Goal: Find contact information: Find contact information

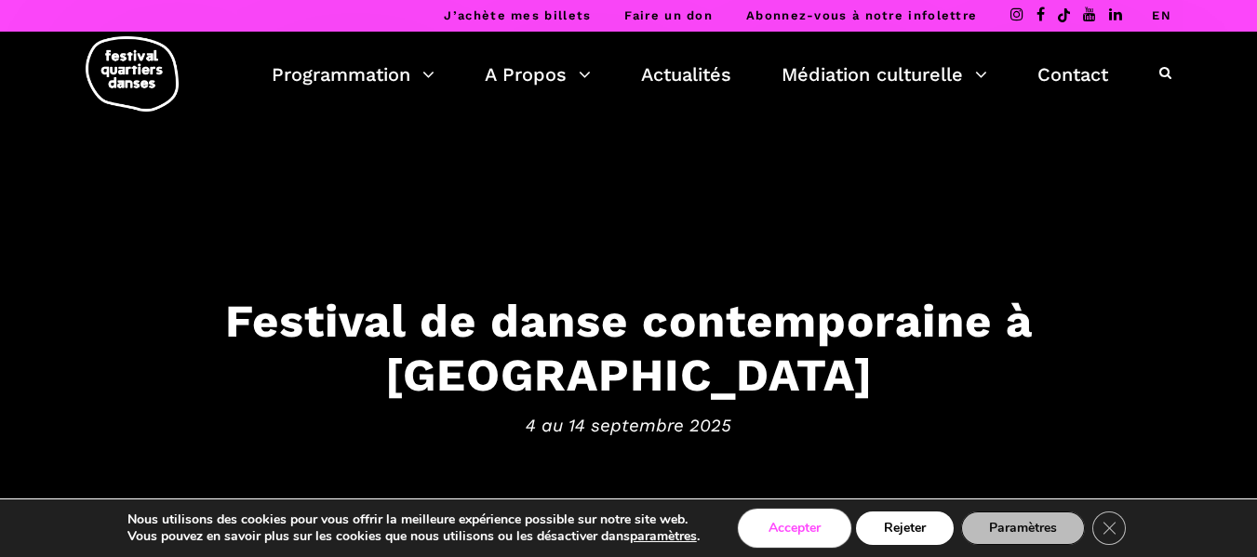
click at [824, 535] on button "Accepter" at bounding box center [794, 528] width 108 height 33
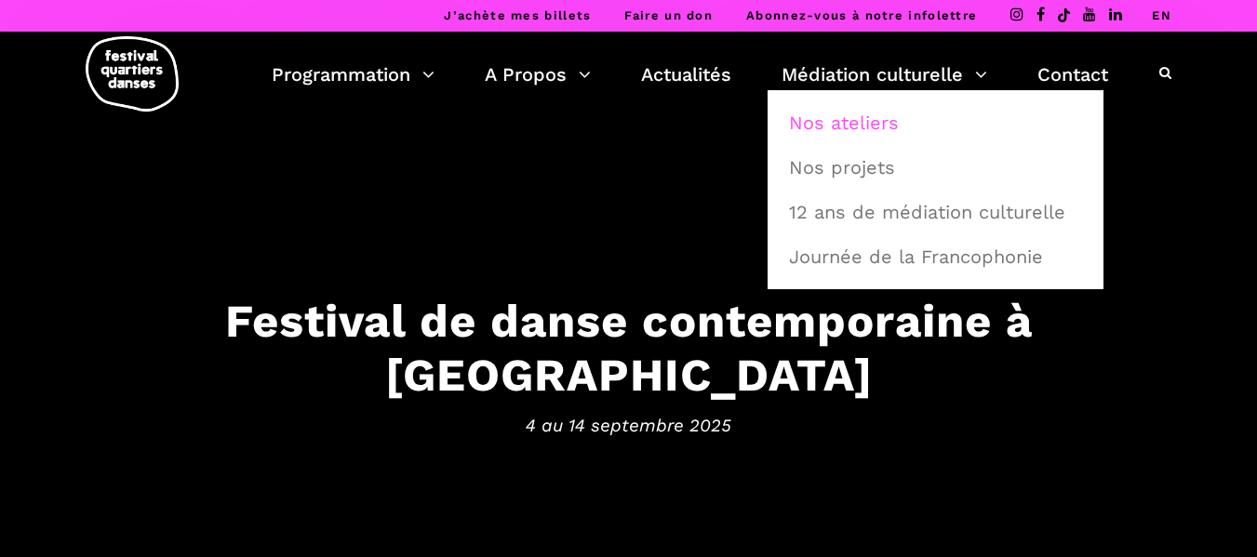
click at [853, 125] on link "Nos ateliers" at bounding box center [935, 122] width 315 height 43
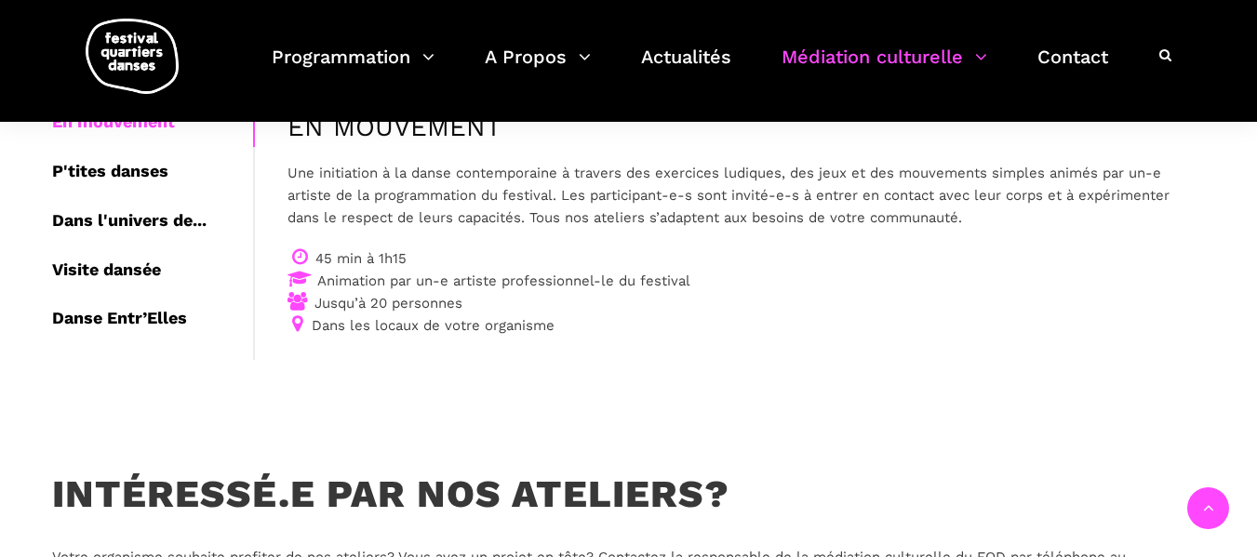
scroll to position [279, 0]
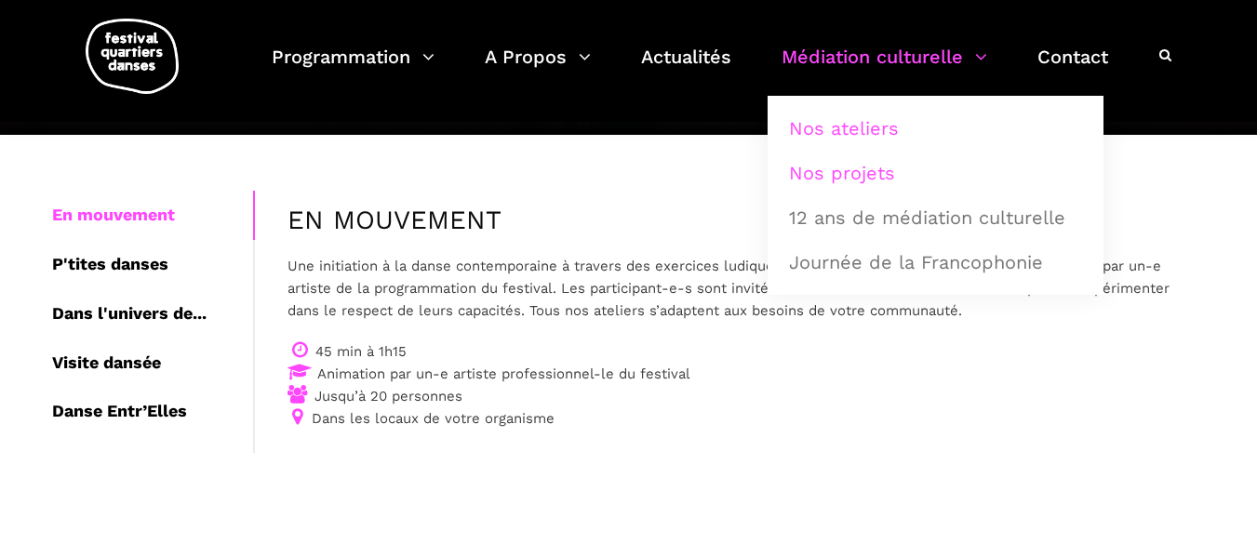
click at [866, 183] on link "Nos projets" at bounding box center [935, 173] width 315 height 43
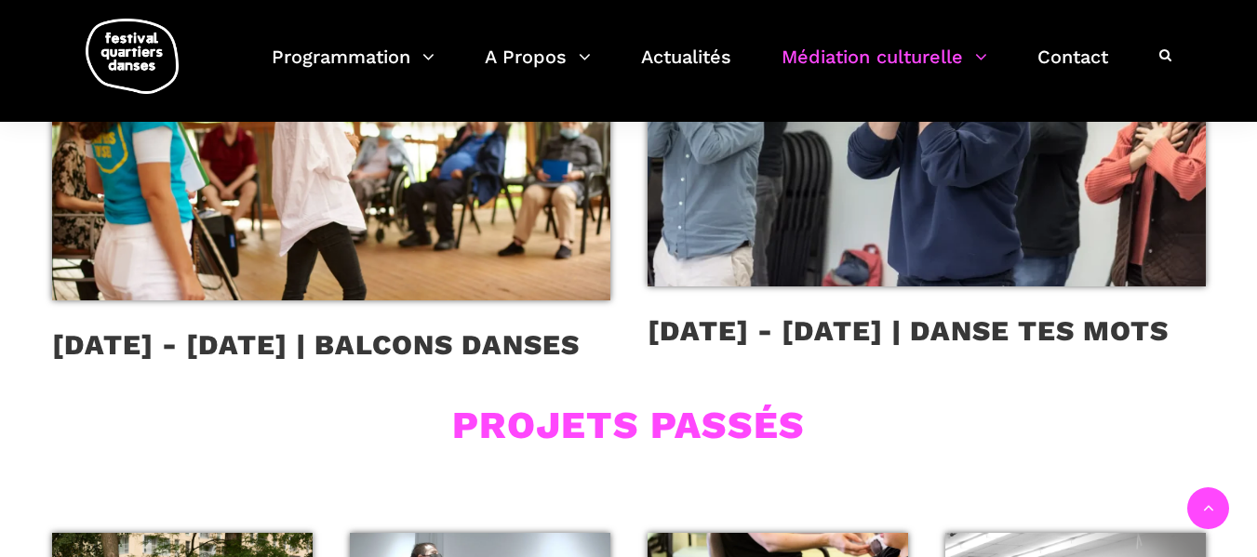
scroll to position [1209, 0]
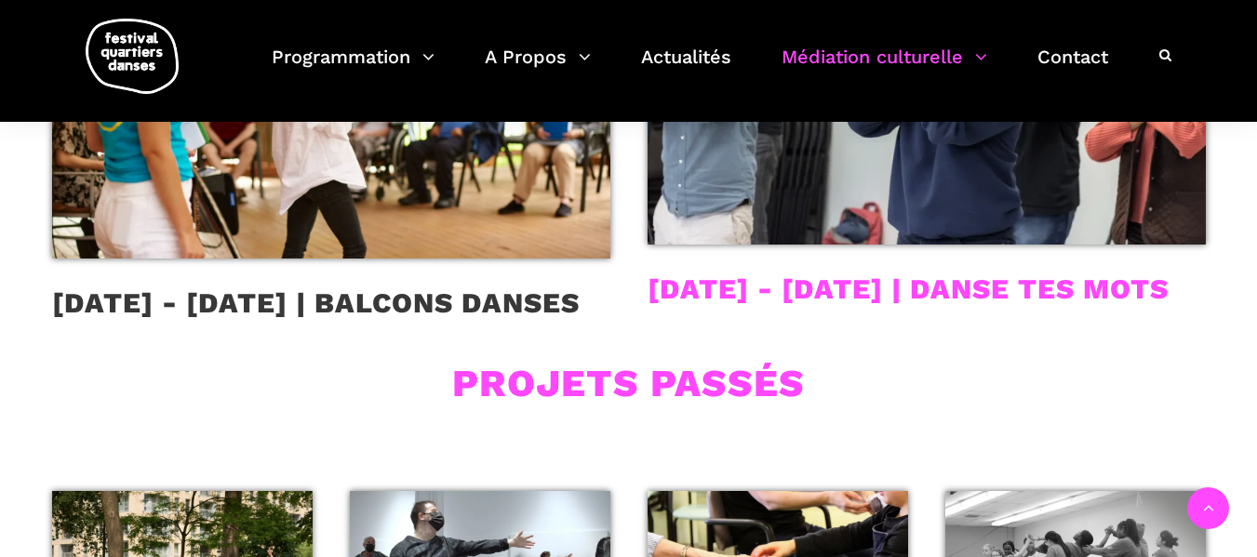
click at [886, 281] on link "2019 - 2023 | DANSE TES MOTS" at bounding box center [907, 289] width 521 height 33
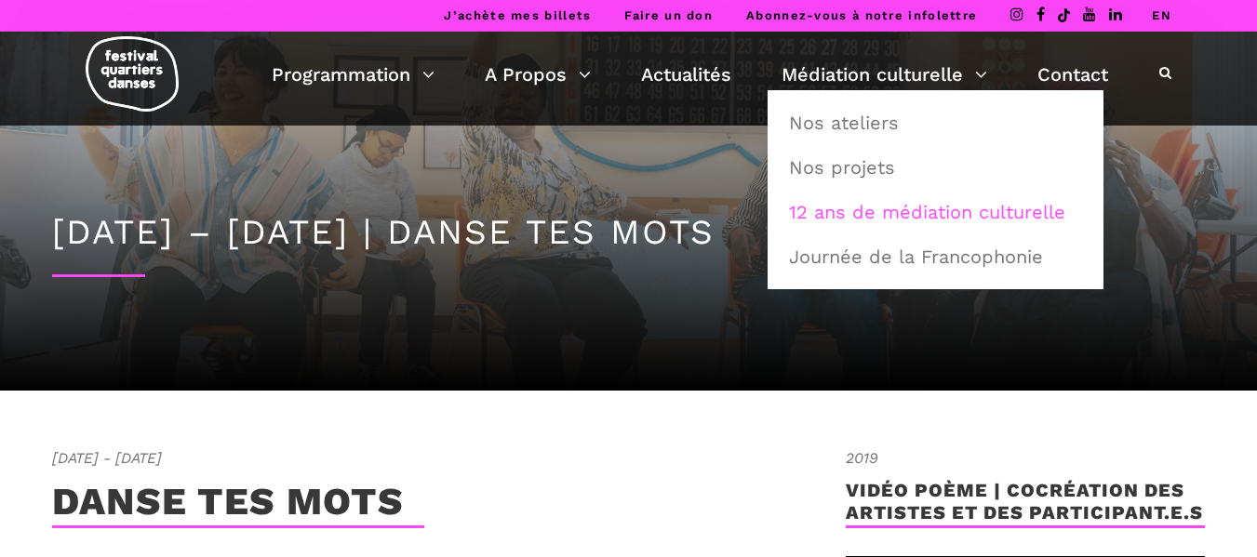
click at [880, 218] on link "12 ans de médiation culturelle" at bounding box center [935, 212] width 315 height 43
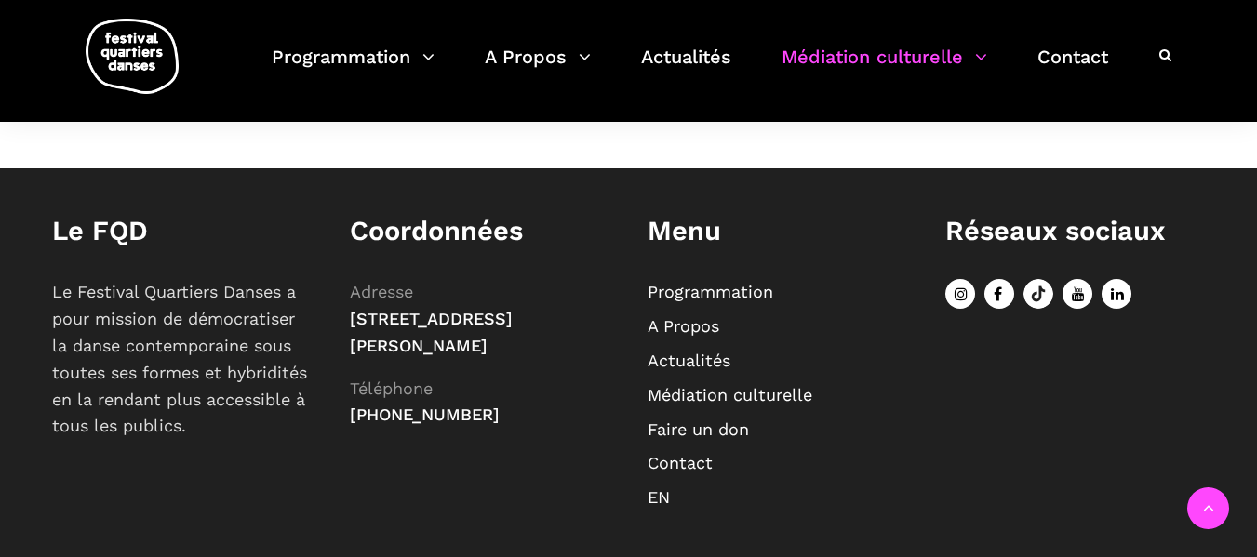
scroll to position [1954, 0]
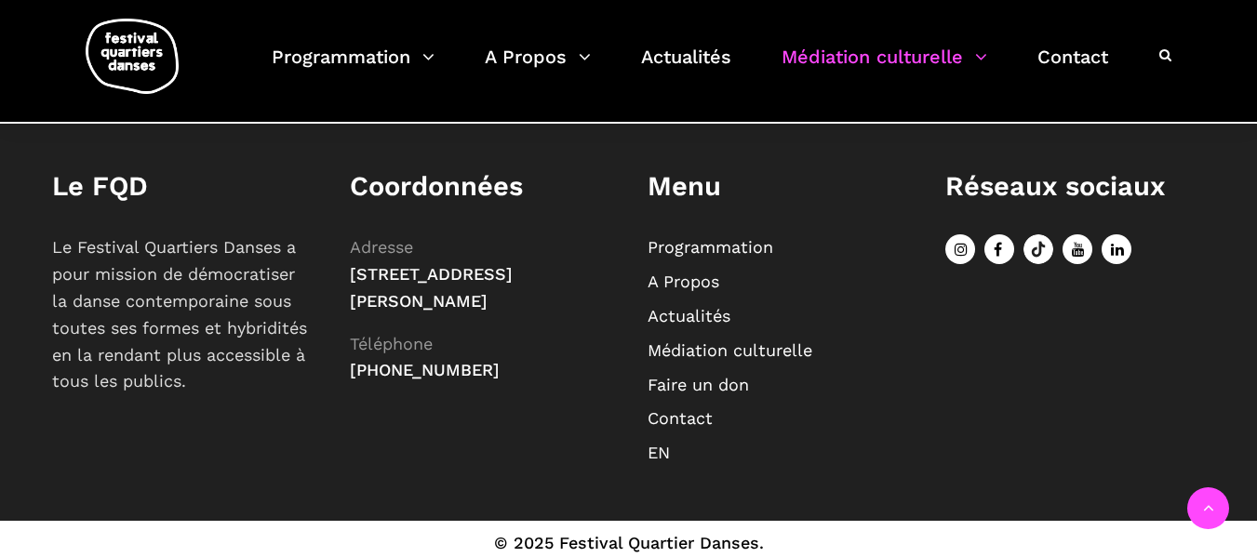
drag, startPoint x: 350, startPoint y: 272, endPoint x: 553, endPoint y: 325, distance: 209.6
click at [553, 325] on p "Adresse 75, Square Sir-Georges-Étienne-Cartier, Montréal (Québec) H4C 3A1 Télép…" at bounding box center [480, 309] width 260 height 150
copy span "[STREET_ADDRESS][PERSON_NAME]"
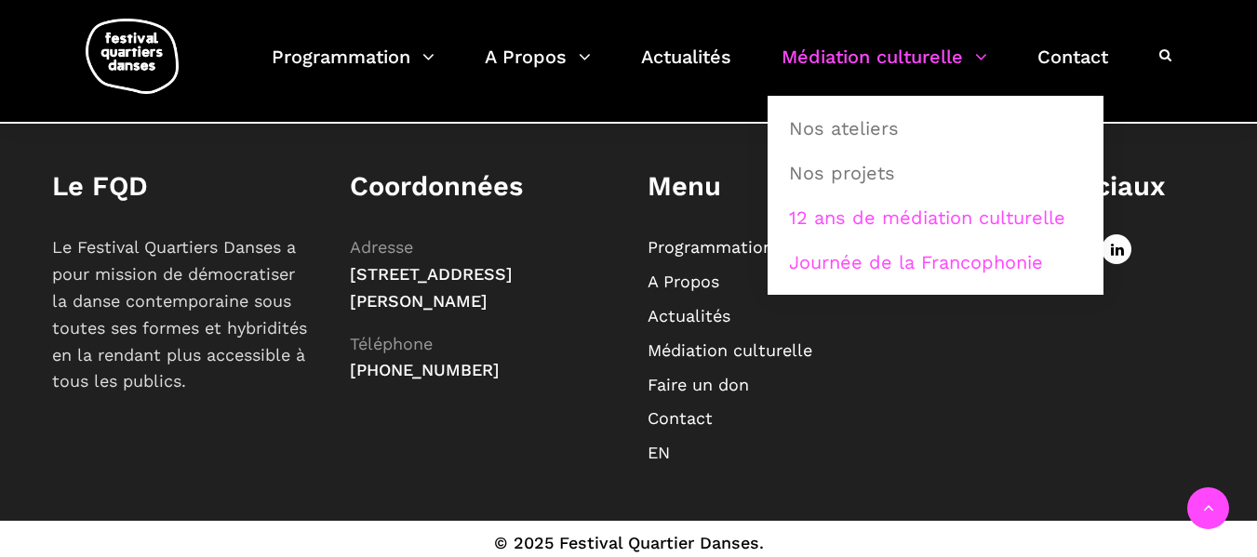
click at [876, 264] on link "Journée de la Francophonie" at bounding box center [935, 262] width 315 height 43
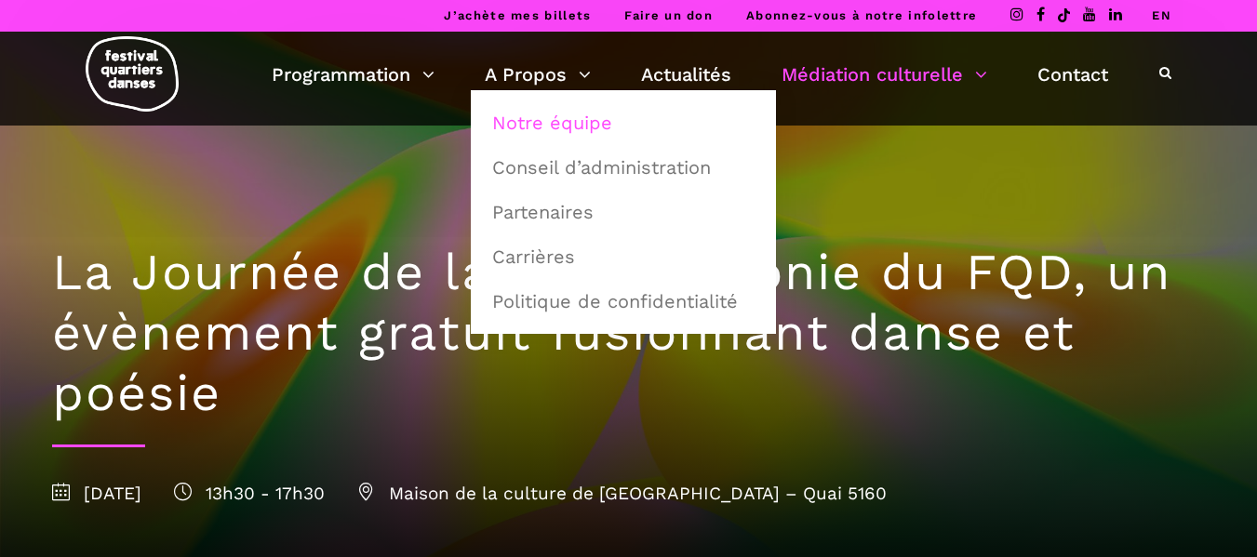
click at [534, 120] on link "Notre équipe" at bounding box center [623, 122] width 285 height 43
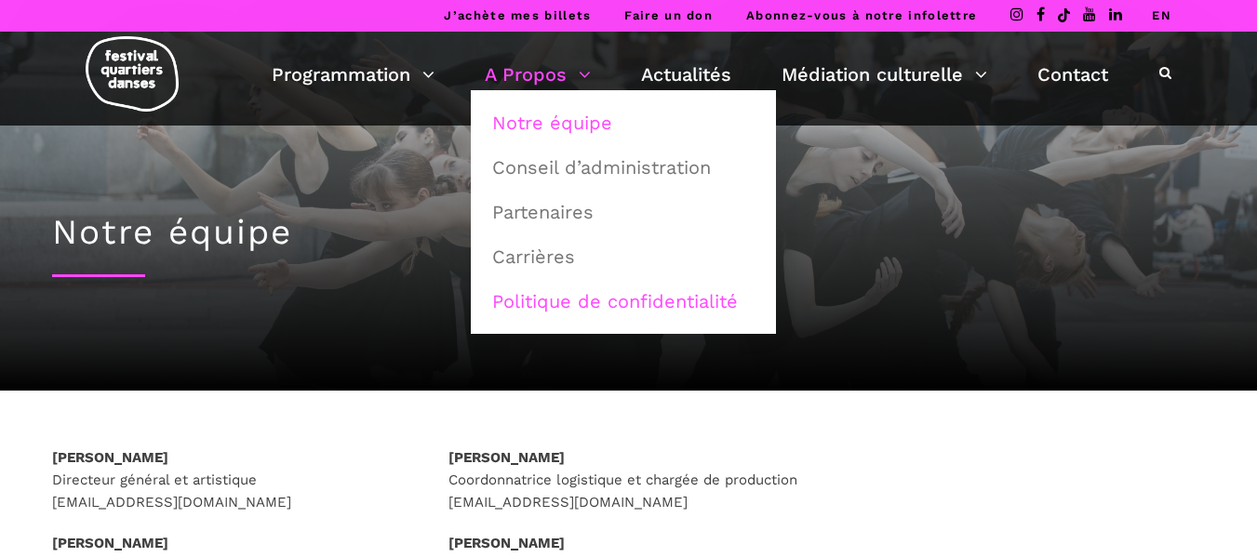
drag, startPoint x: 540, startPoint y: 257, endPoint x: 573, endPoint y: 301, distance: 55.8
click at [540, 257] on link "Carrières" at bounding box center [623, 256] width 285 height 43
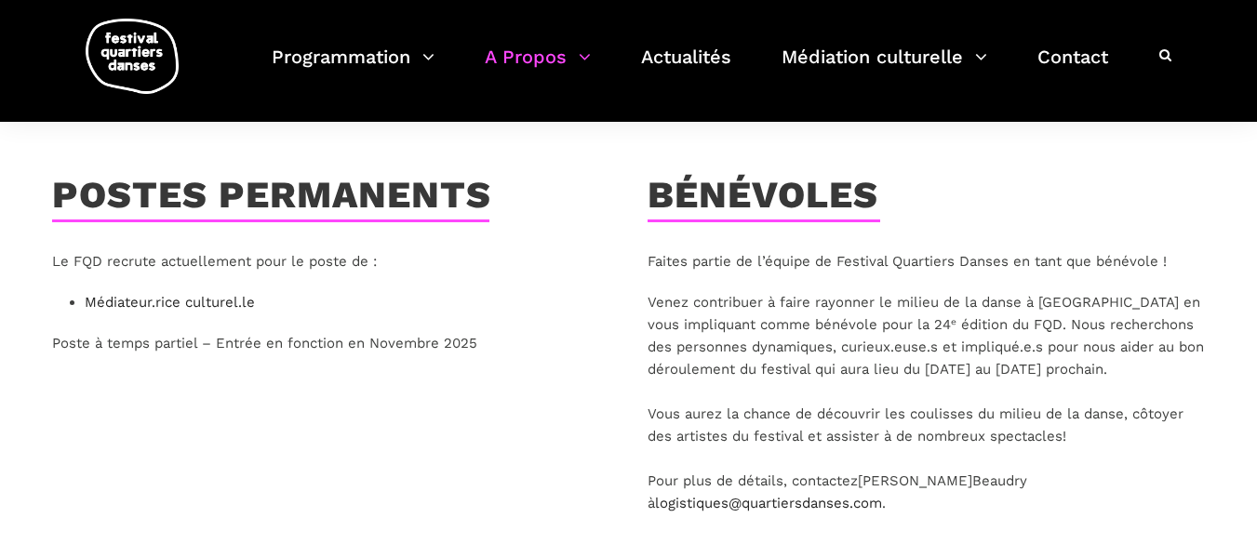
scroll to position [186, 0]
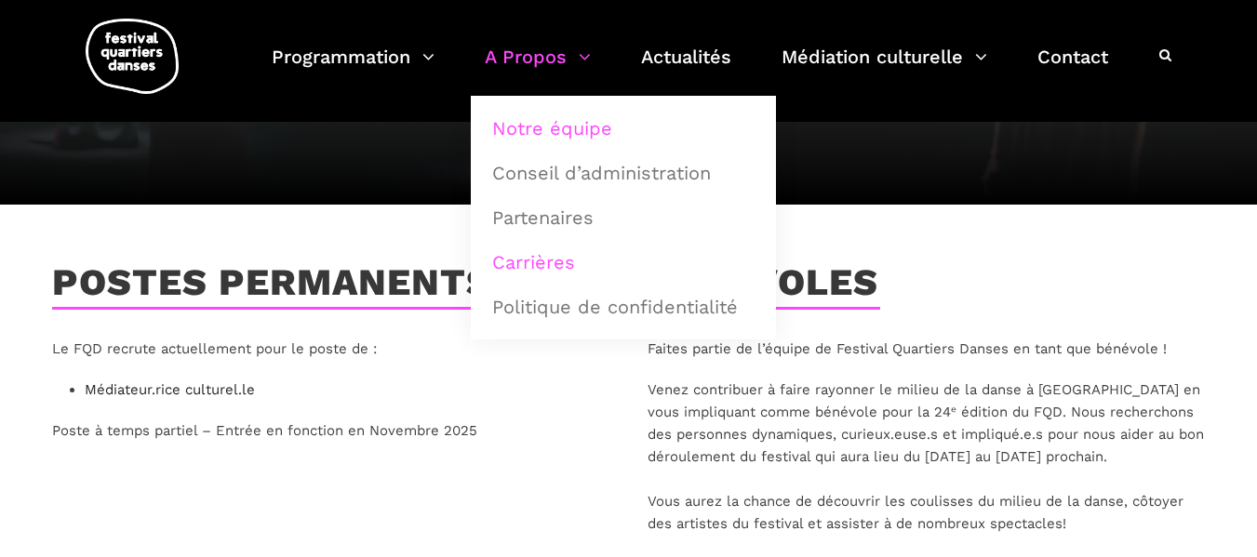
click at [567, 127] on link "Notre équipe" at bounding box center [623, 128] width 285 height 43
